Goal: Check status: Check status

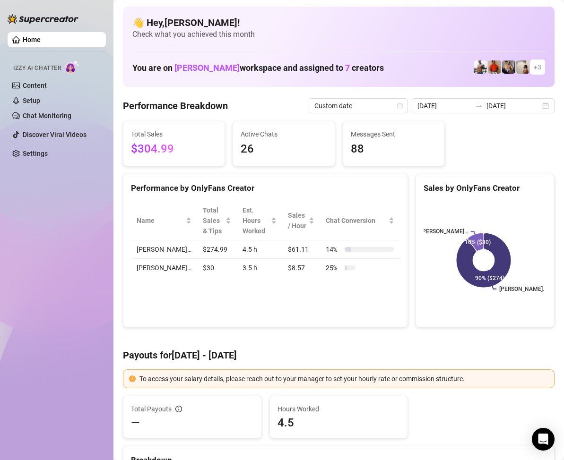
scroll to position [3, 0]
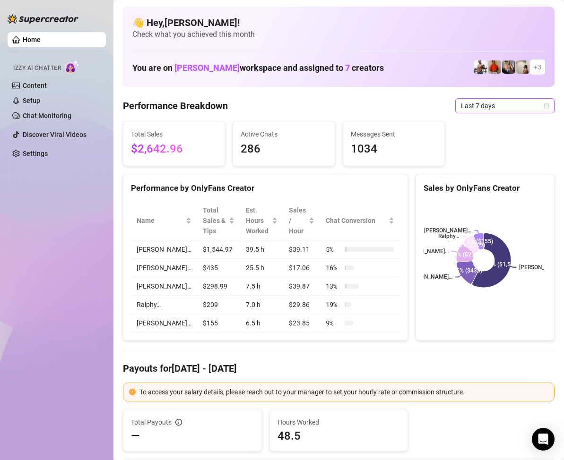
click at [544, 104] on icon "calendar" at bounding box center [546, 105] width 5 height 5
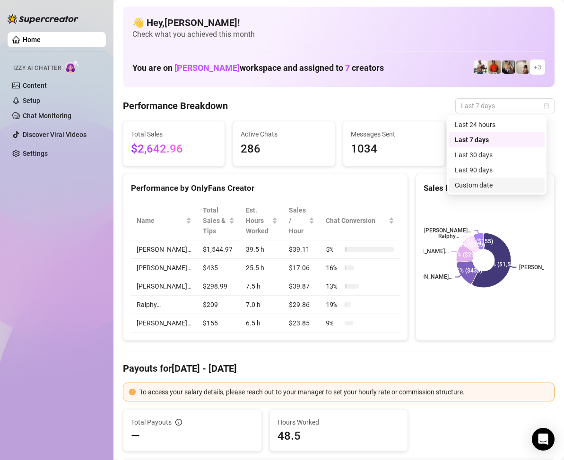
click at [487, 182] on div "Custom date" at bounding box center [497, 185] width 84 height 10
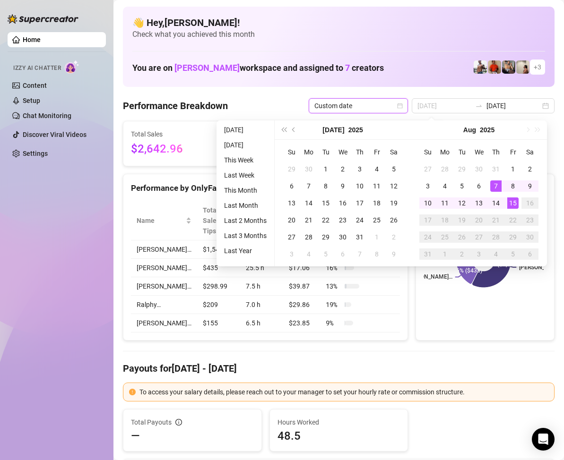
type input "[DATE]"
click at [513, 201] on div "15" at bounding box center [512, 202] width 11 height 11
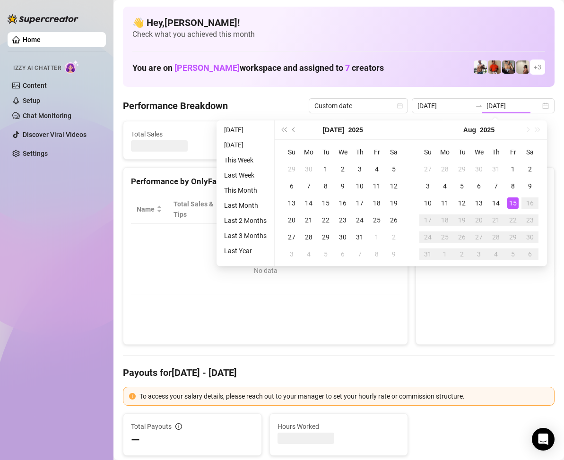
type input "[DATE]"
